Goal: Task Accomplishment & Management: Manage account settings

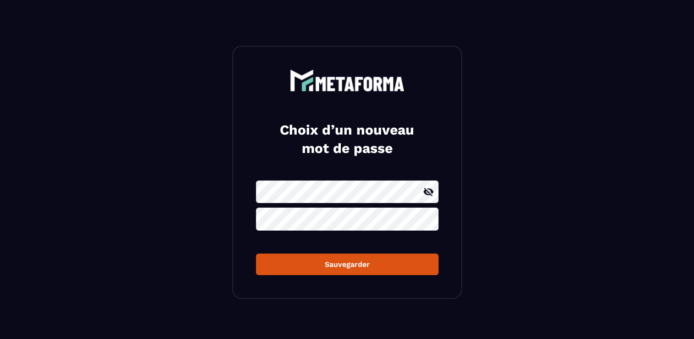
click at [431, 190] on icon at bounding box center [429, 192] width 10 height 8
click at [429, 216] on icon at bounding box center [428, 218] width 11 height 11
click at [340, 263] on div "Sauvegarder" at bounding box center [347, 264] width 168 height 9
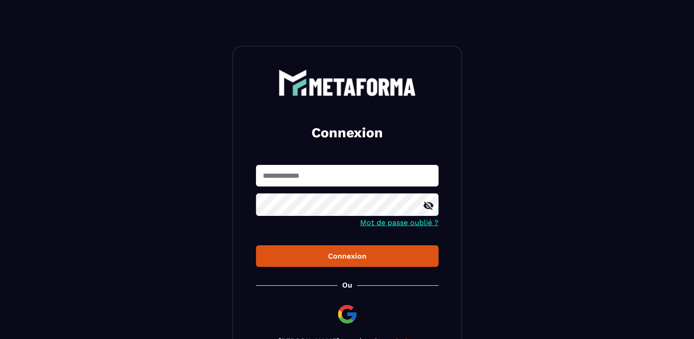
click at [349, 254] on div "Connexion" at bounding box center [347, 255] width 168 height 9
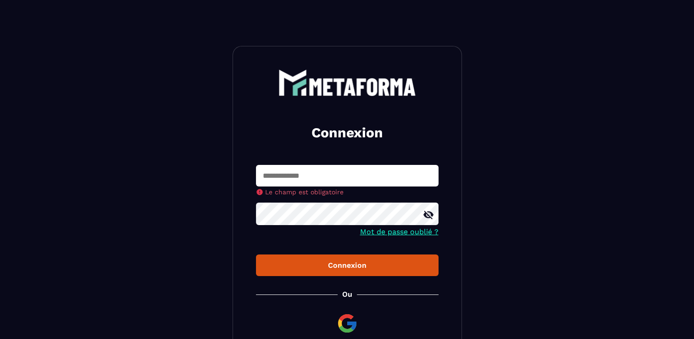
click at [330, 186] on input "text" at bounding box center [347, 176] width 183 height 22
click at [330, 180] on input "text" at bounding box center [347, 176] width 183 height 22
type input "**********"
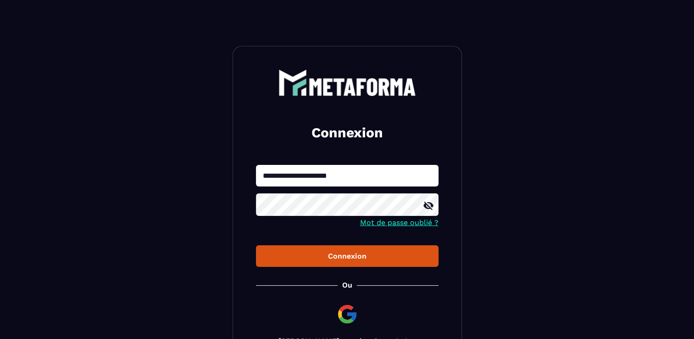
click at [361, 260] on div "Connexion" at bounding box center [347, 255] width 168 height 9
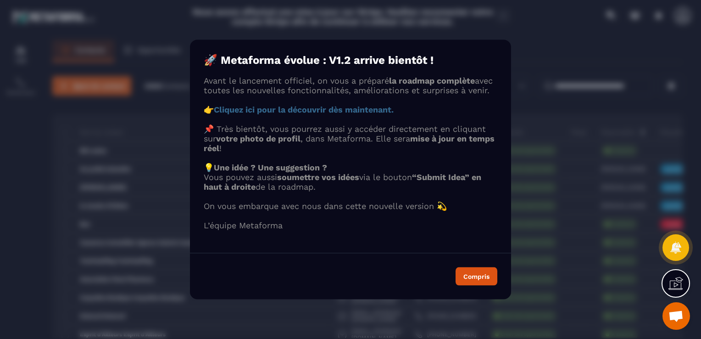
click at [338, 114] on strong "Cliquez ici pour la découvrir dès maintenant." at bounding box center [304, 110] width 180 height 10
